Goal: Navigation & Orientation: Find specific page/section

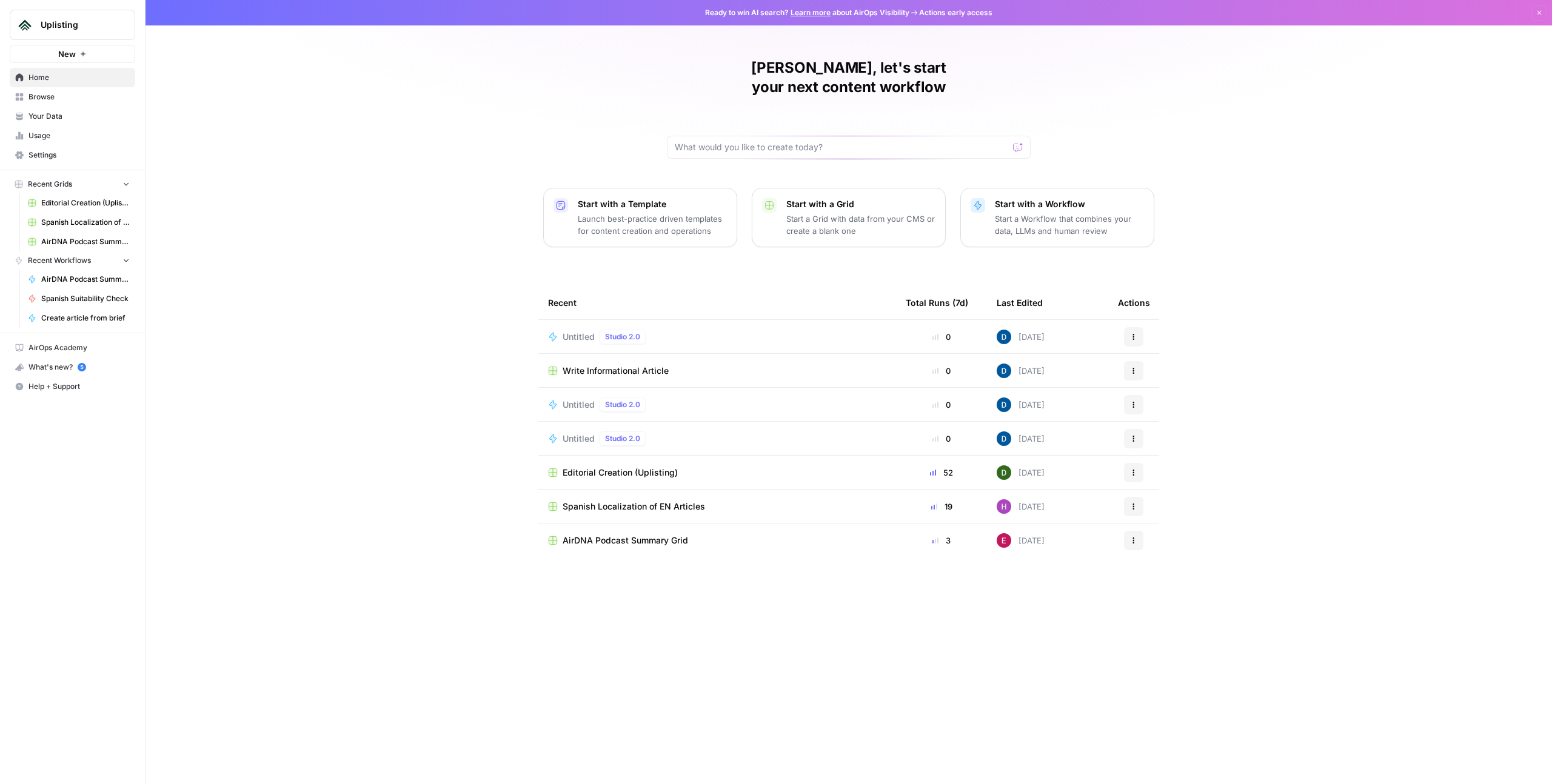
click at [49, 100] on span "Browse" at bounding box center [79, 96] width 101 height 11
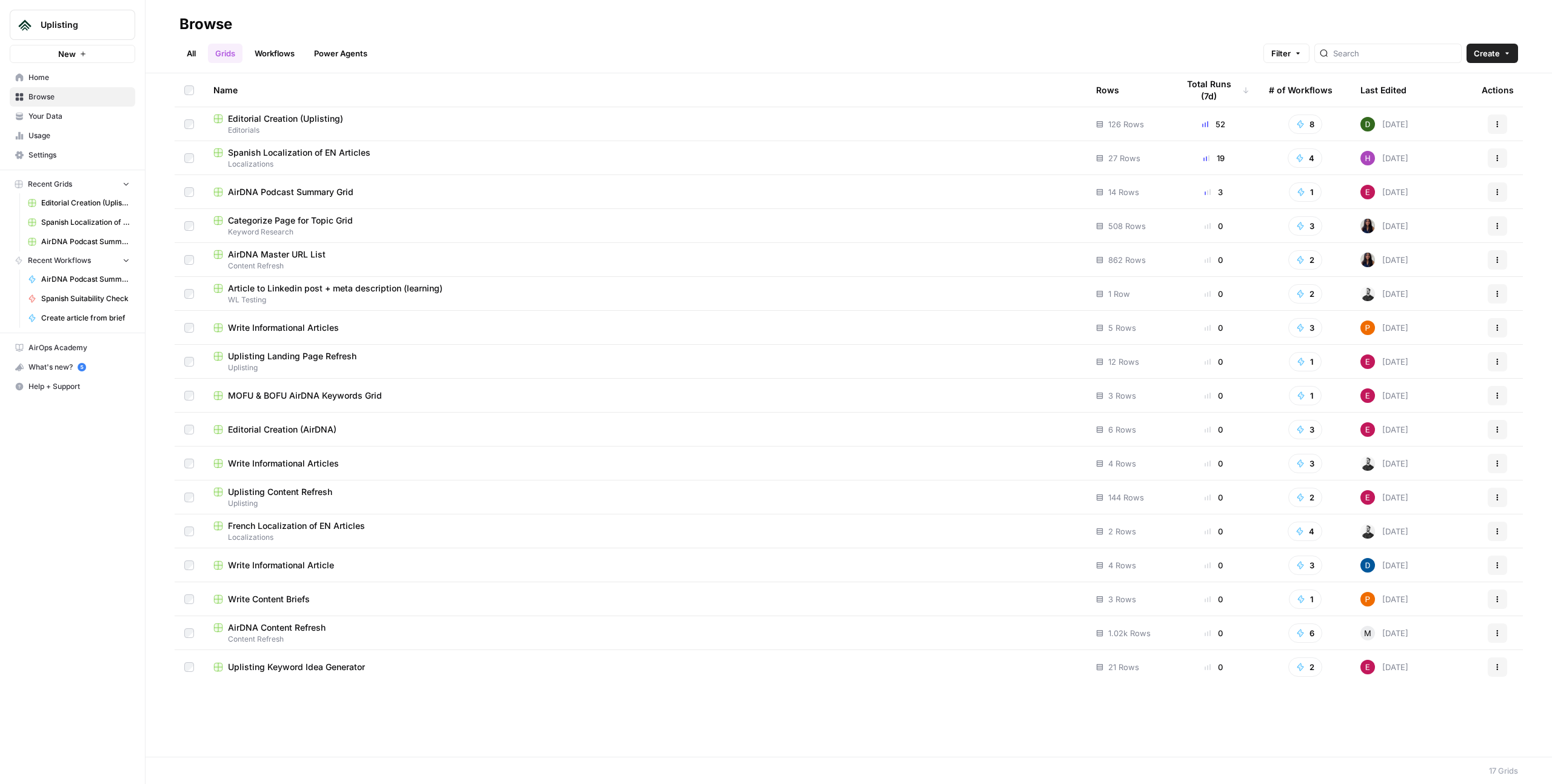
click at [52, 114] on span "Your Data" at bounding box center [79, 116] width 101 height 11
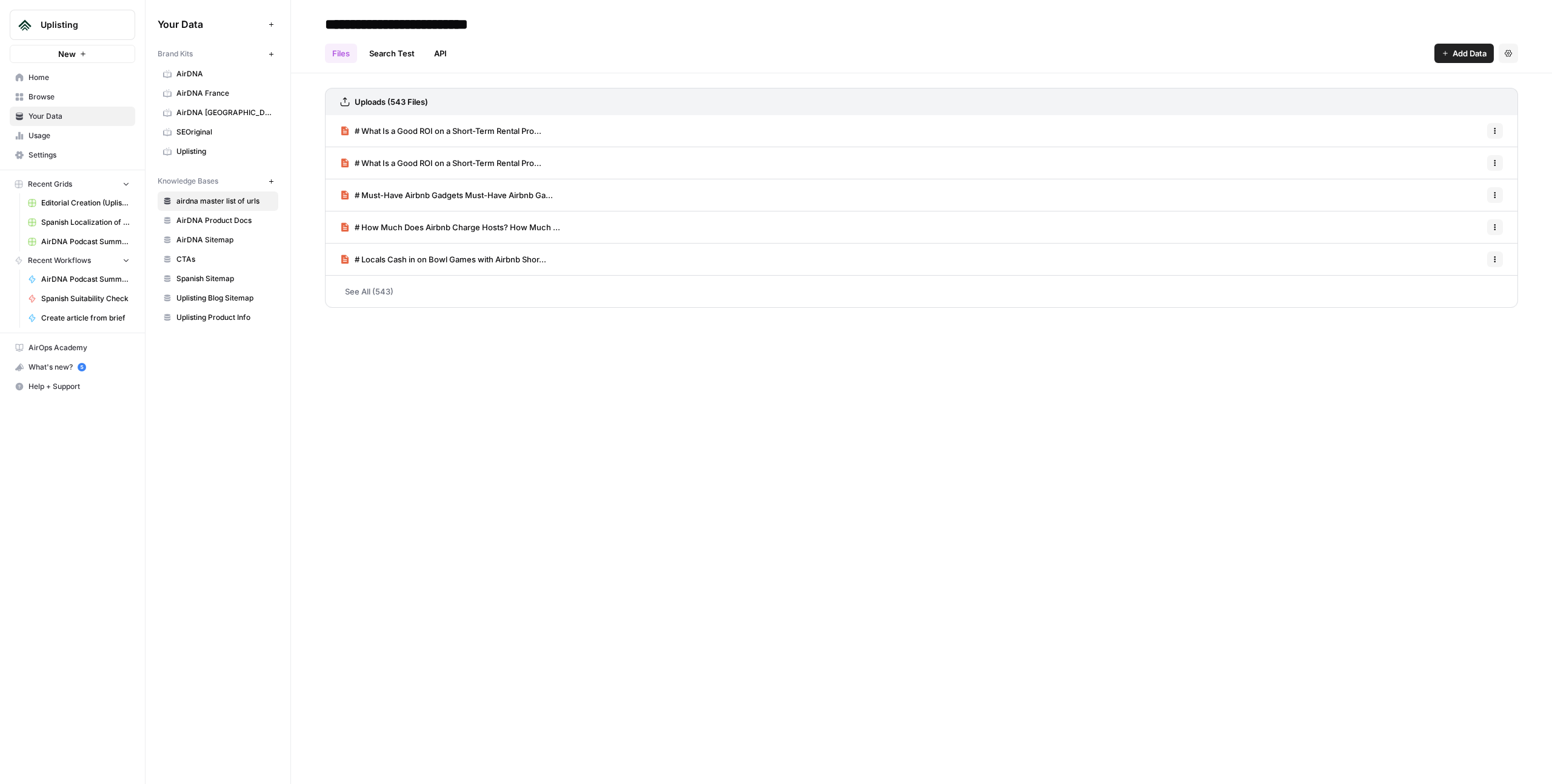
click at [107, 29] on span "Uplisting" at bounding box center [77, 25] width 73 height 13
click at [48, 86] on span "Uplisting" at bounding box center [111, 91] width 149 height 13
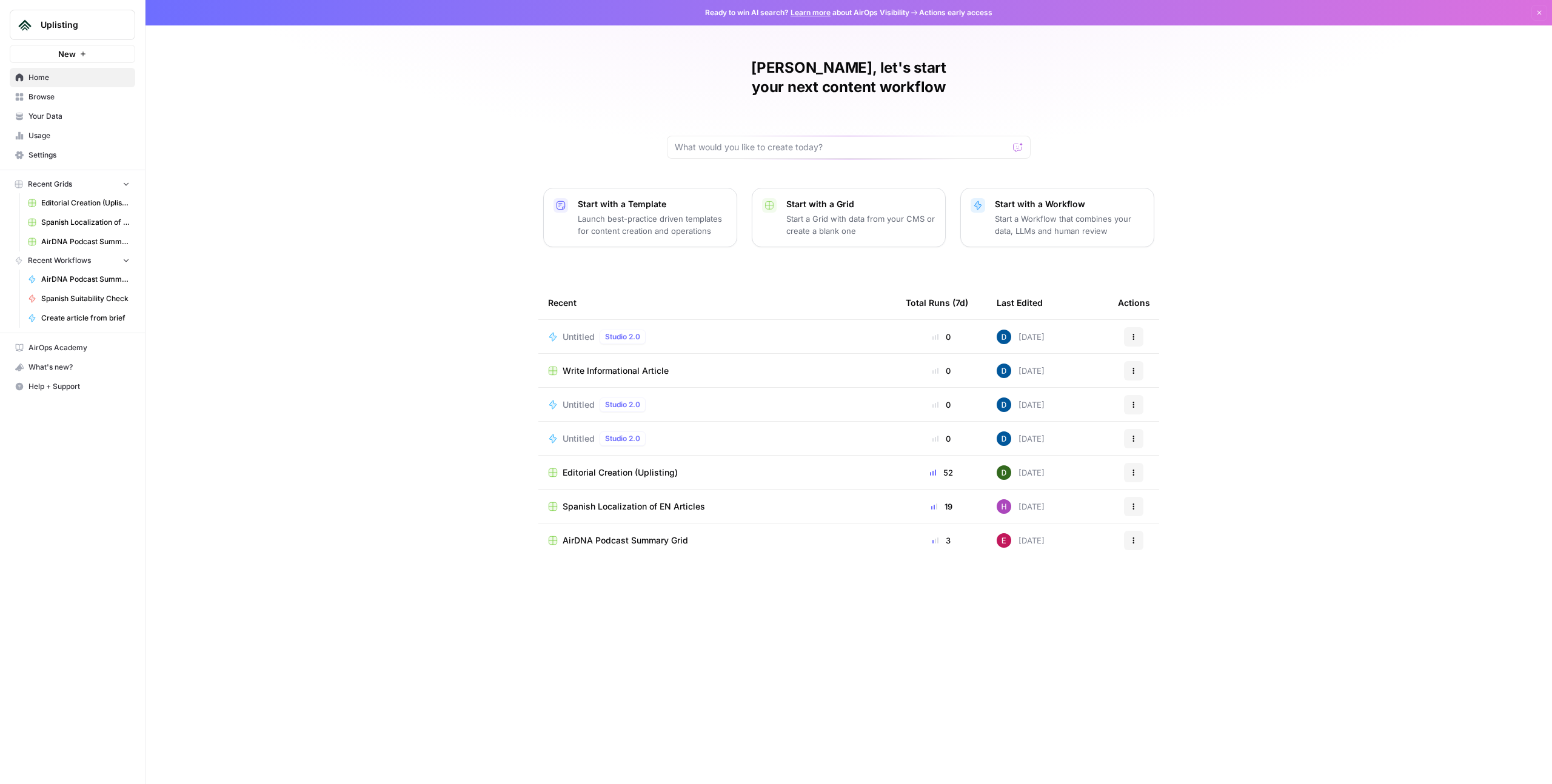
click at [59, 111] on span "Your Data" at bounding box center [79, 116] width 101 height 11
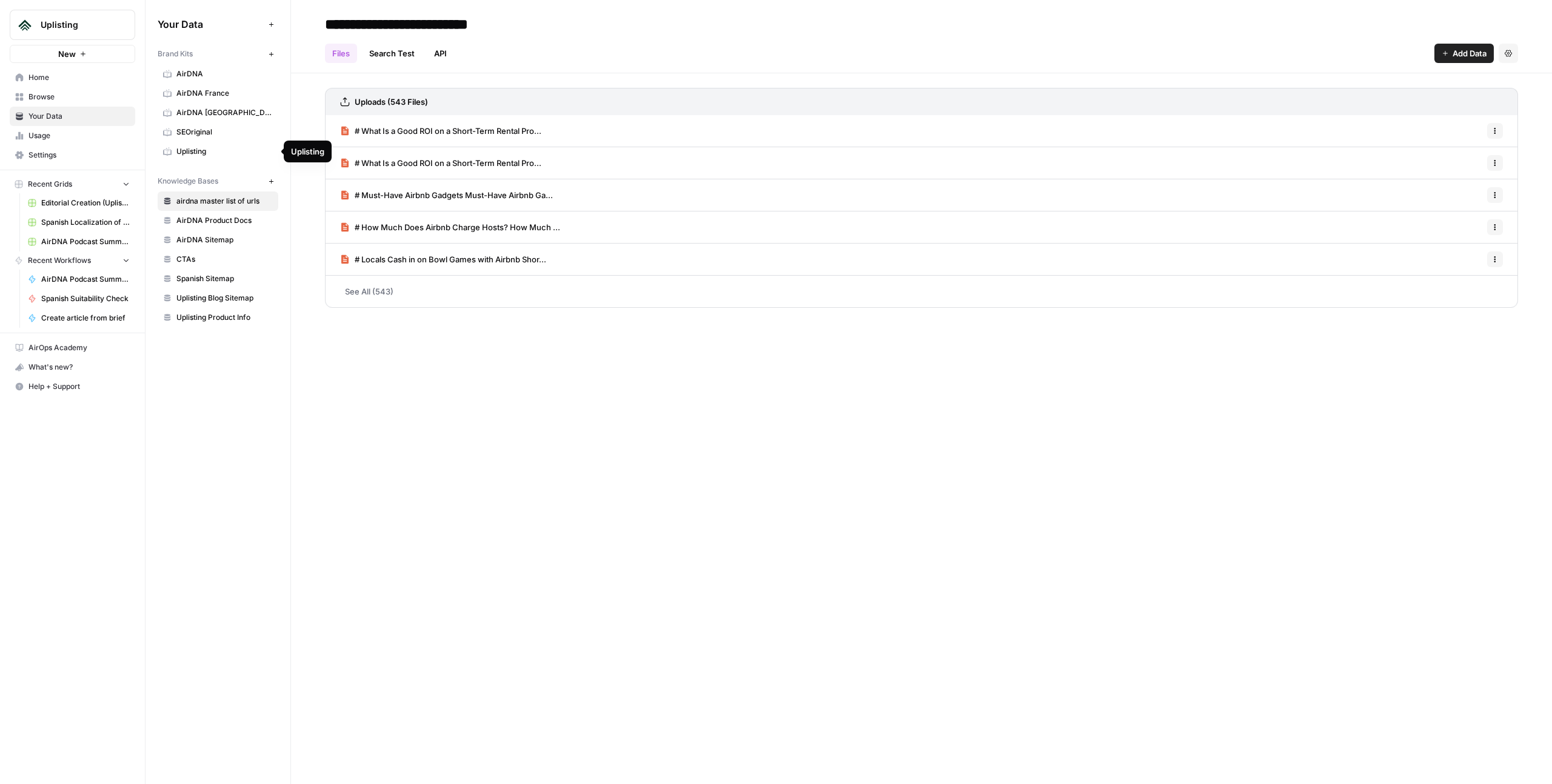
click at [198, 149] on span "Uplisting" at bounding box center [224, 151] width 96 height 11
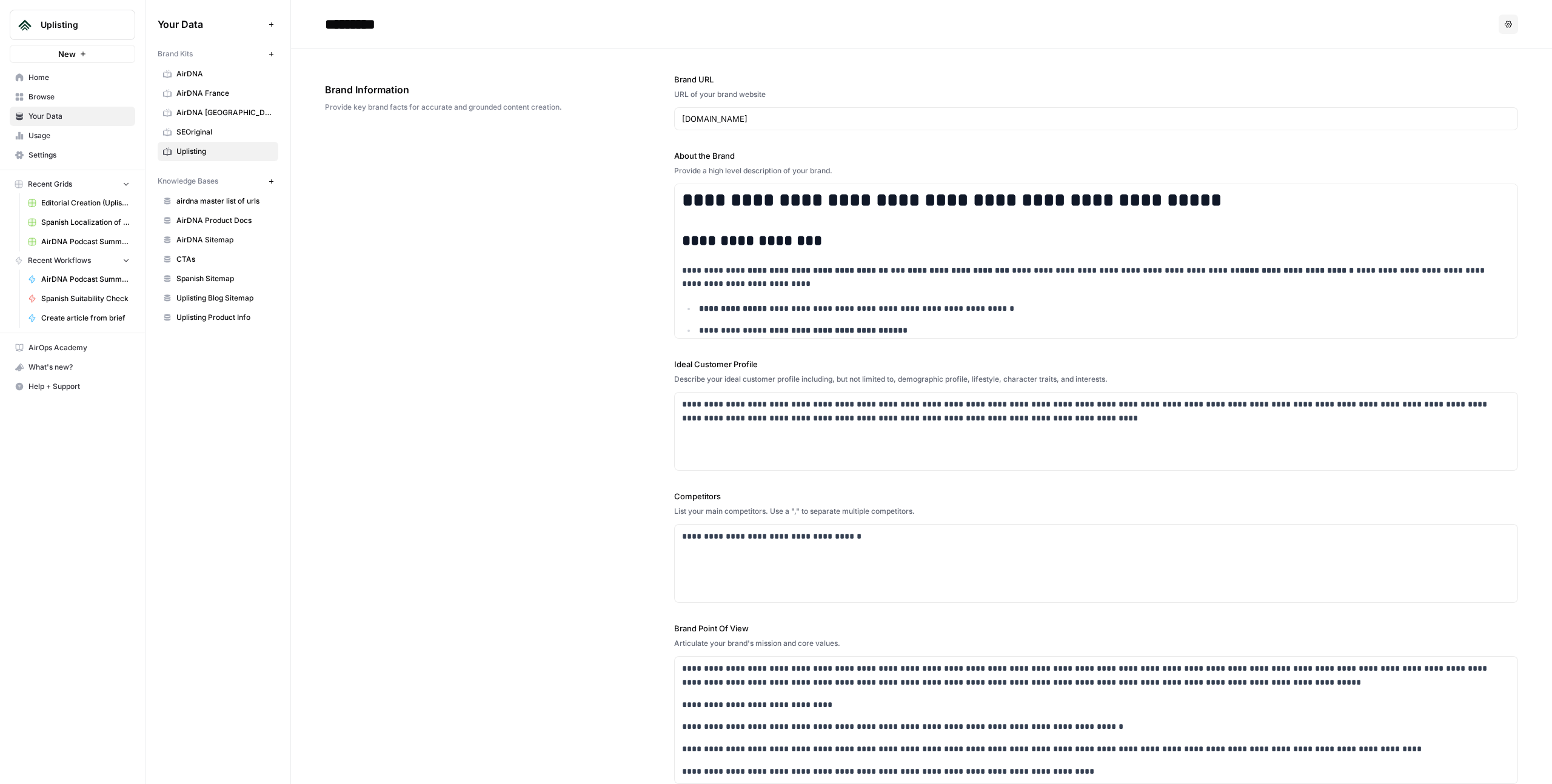
click at [203, 70] on span "AirDNA" at bounding box center [224, 74] width 96 height 11
